Goal: Task Accomplishment & Management: Manage account settings

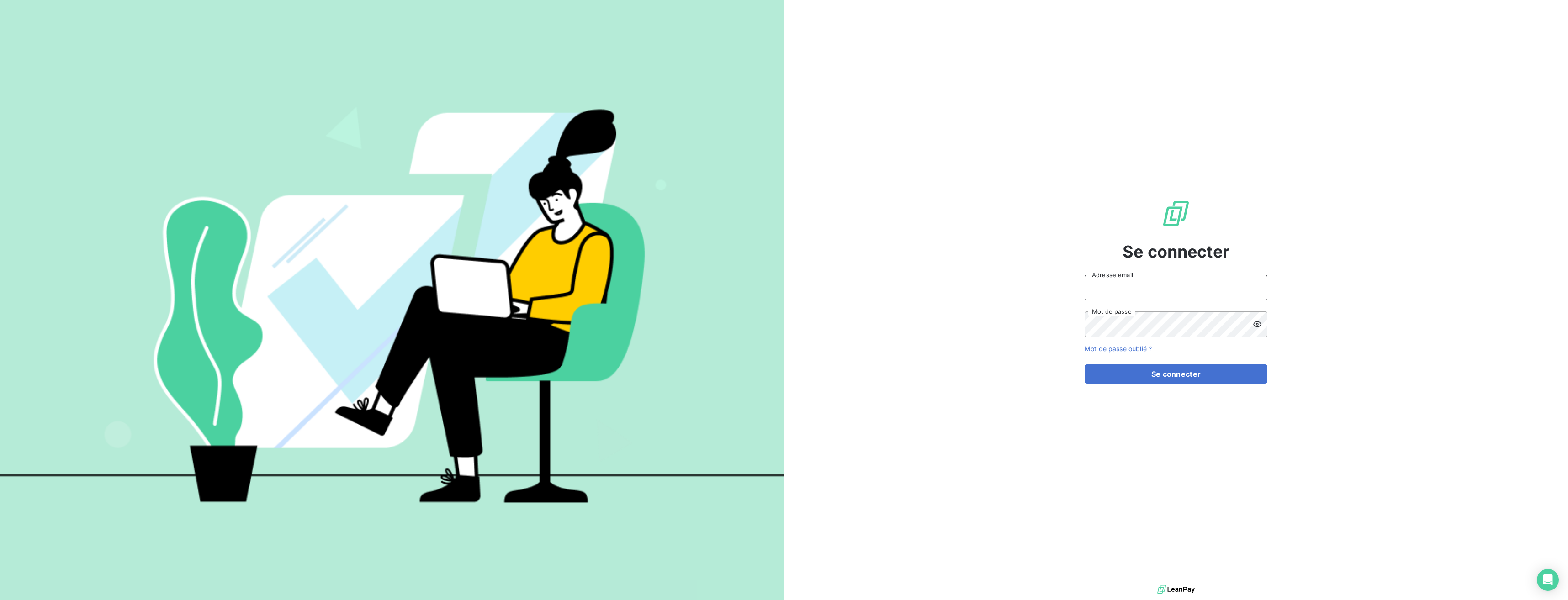
click at [1170, 281] on input "Adresse email" at bounding box center [1176, 288] width 183 height 26
click at [0, 600] on div at bounding box center [0, 600] width 0 height 0
type input "[EMAIL_ADDRESS][DOMAIN_NAME]"
click at [1195, 368] on button "Se connecter" at bounding box center [1176, 374] width 183 height 19
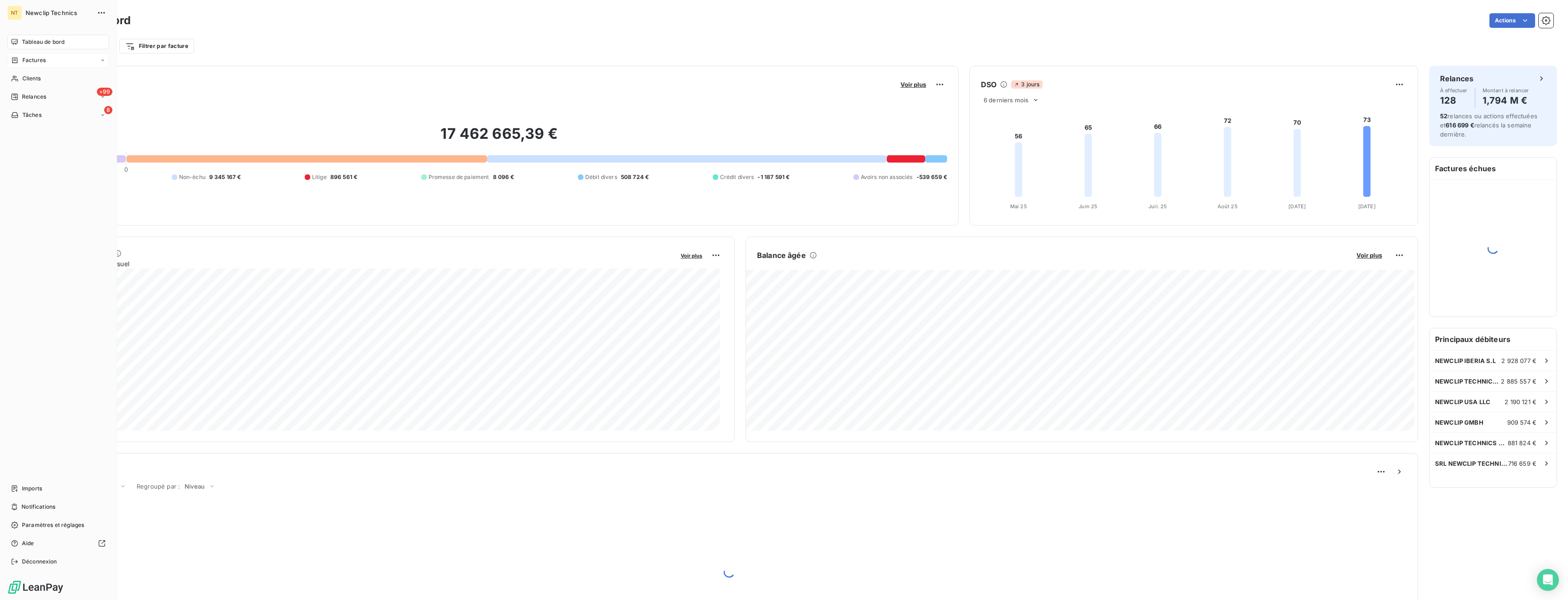
click at [29, 62] on span "Factures" at bounding box center [34, 60] width 23 height 9
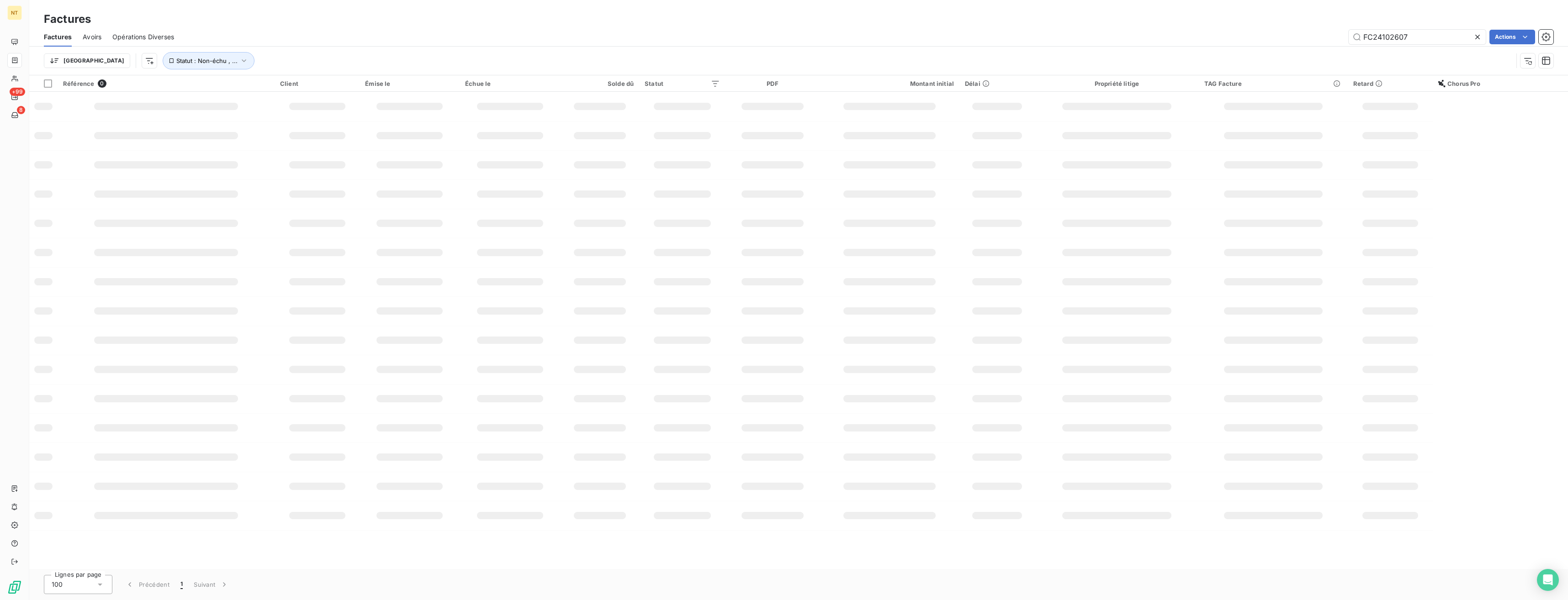
drag, startPoint x: 1415, startPoint y: 38, endPoint x: 1307, endPoint y: 48, distance: 108.5
click at [1307, 48] on div "Factures Avoirs Opérations Diverses FC24102607 Actions Trier Statut : Non-échu …" at bounding box center [799, 51] width 1539 height 47
type input "FC25073321"
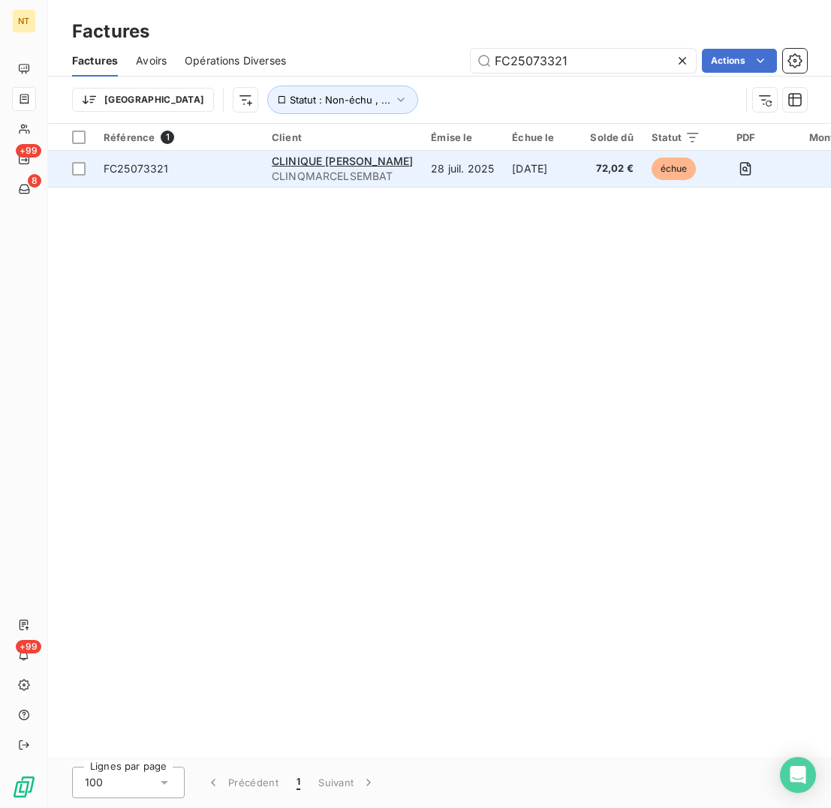
click at [149, 175] on div "FC25073321" at bounding box center [136, 168] width 65 height 15
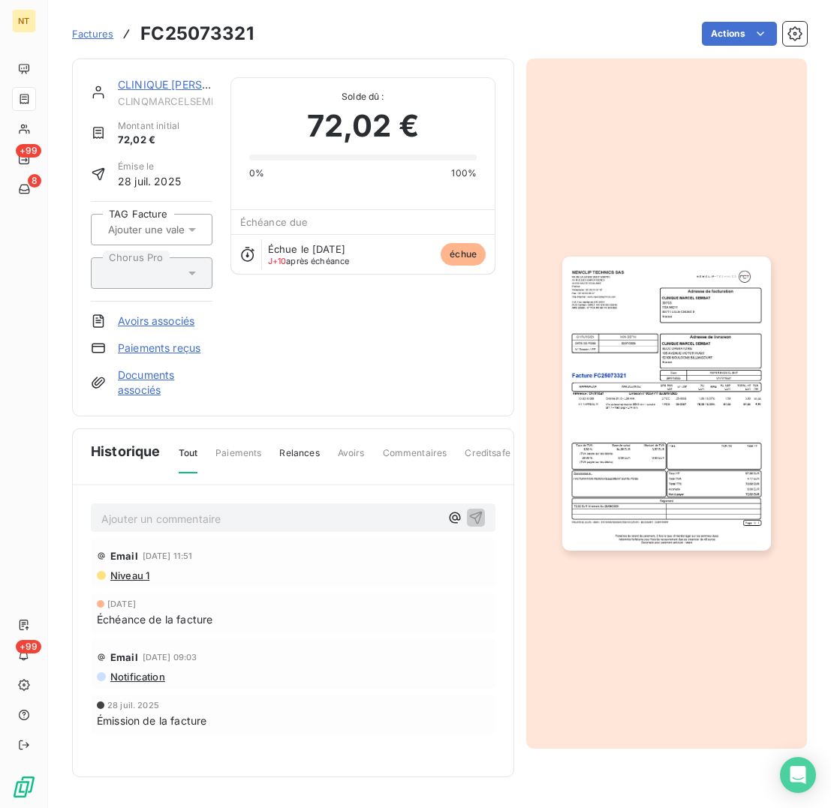
click at [173, 513] on p "Ajouter un commentaire ﻿" at bounding box center [270, 519] width 339 height 19
click at [453, 523] on icon "button" at bounding box center [454, 517] width 15 height 15
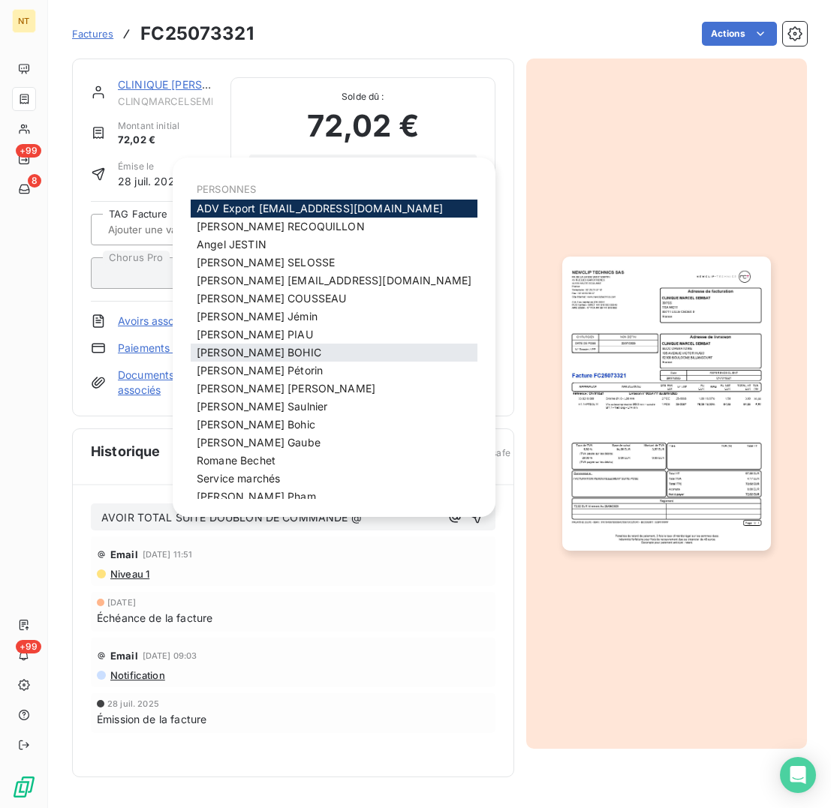
click at [242, 347] on span "[PERSON_NAME]" at bounding box center [259, 352] width 125 height 13
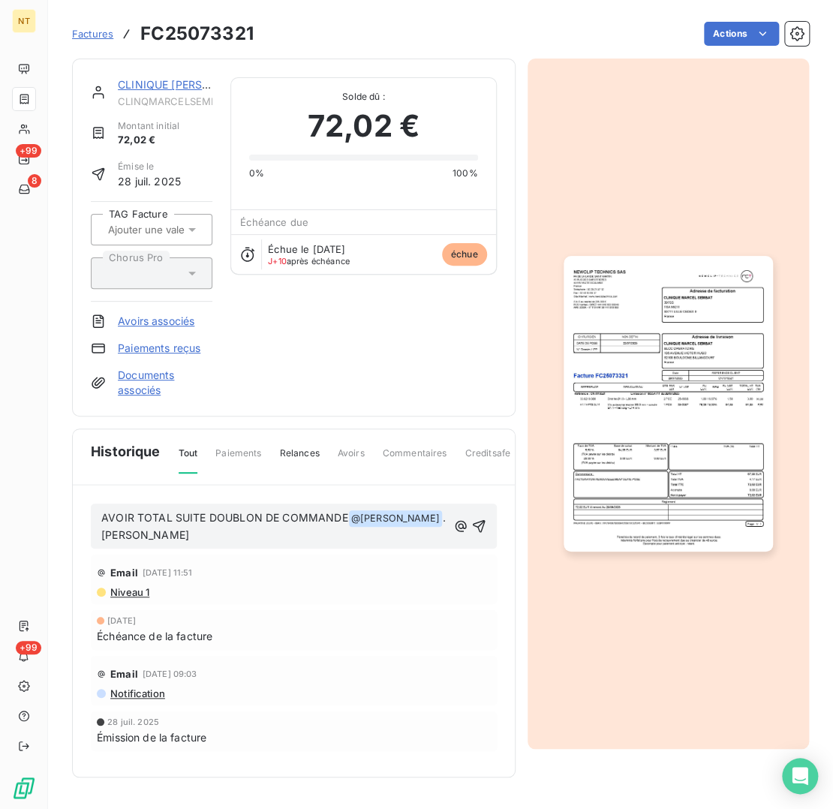
click at [170, 516] on span "AVOIR TOTAL SUITE DOUBLON DE COMMANDE" at bounding box center [224, 517] width 247 height 13
click at [482, 522] on icon "button" at bounding box center [477, 526] width 15 height 15
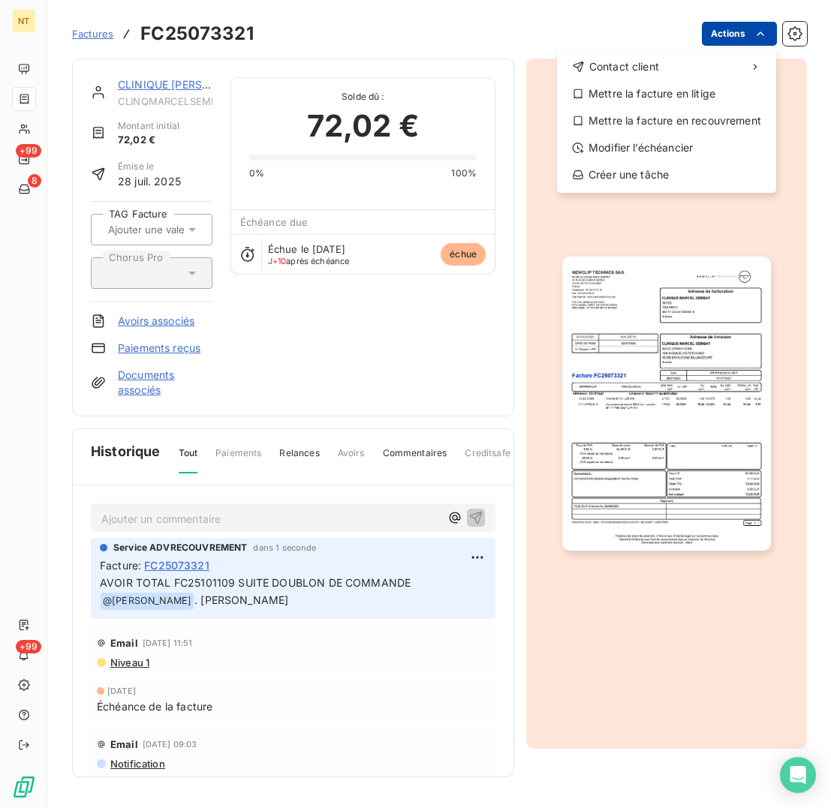
click at [739, 45] on html "NT +99 8 +99 Factures FC25073321 Actions Contact client Mettre la facture en li…" at bounding box center [415, 404] width 831 height 808
click at [654, 93] on div "Mettre la facture en litige" at bounding box center [666, 94] width 207 height 24
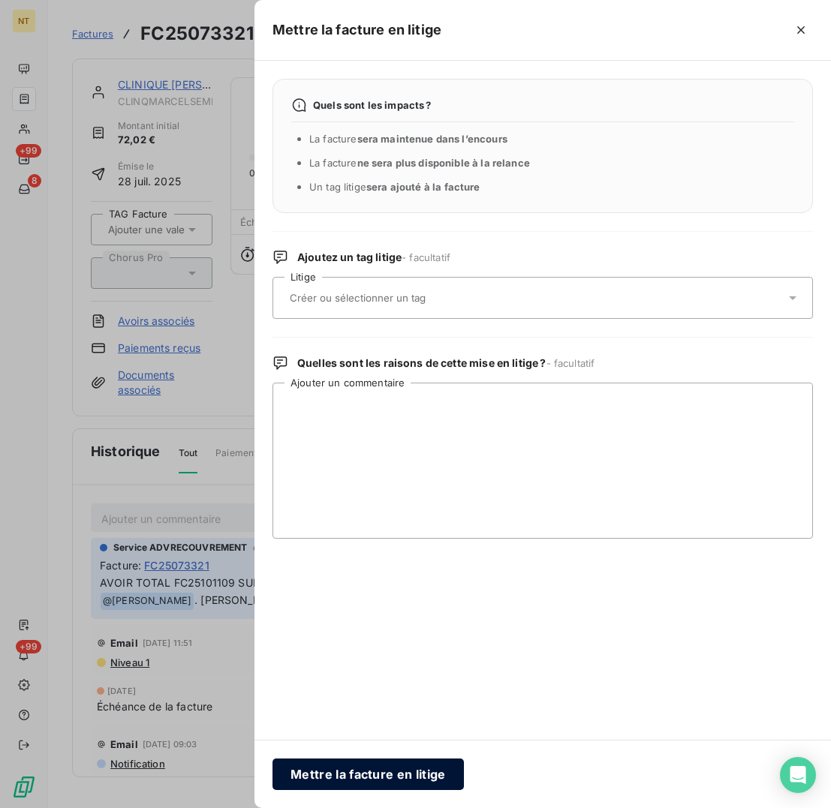
click at [388, 766] on button "Mettre la facture en litige" at bounding box center [367, 775] width 191 height 32
